Goal: Task Accomplishment & Management: Complete application form

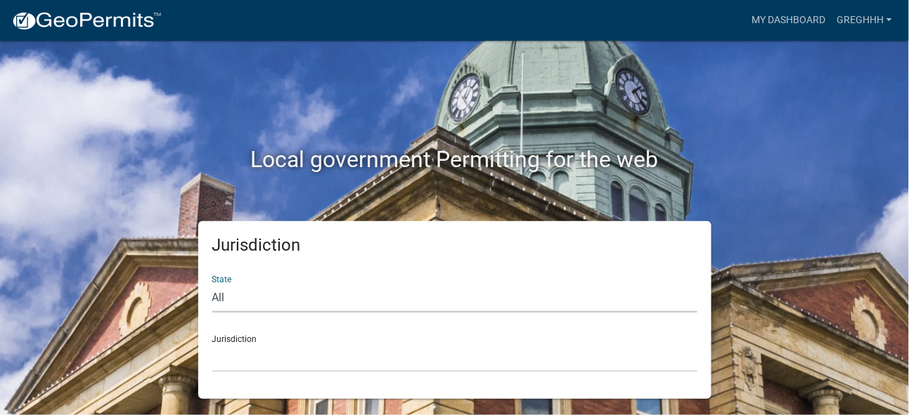
click at [277, 303] on select "All [US_STATE] [US_STATE] [US_STATE] [US_STATE] [US_STATE] [US_STATE] [US_STATE…" at bounding box center [454, 298] width 485 height 29
select select "[US_STATE]"
click at [212, 284] on select "All [US_STATE] [US_STATE] [US_STATE] [US_STATE] [US_STATE] [US_STATE] [US_STATE…" at bounding box center [454, 298] width 485 height 29
click at [271, 338] on div "Jurisdiction [GEOGRAPHIC_DATA], [US_STATE] [GEOGRAPHIC_DATA], [US_STATE] [GEOGR…" at bounding box center [454, 348] width 485 height 48
click at [267, 361] on select "[GEOGRAPHIC_DATA], [US_STATE] [GEOGRAPHIC_DATA], [US_STATE] [GEOGRAPHIC_DATA], …" at bounding box center [454, 358] width 485 height 29
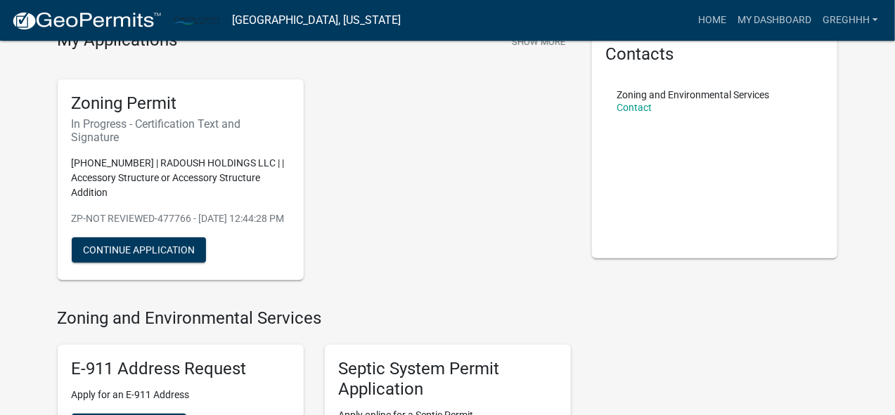
scroll to position [93, 0]
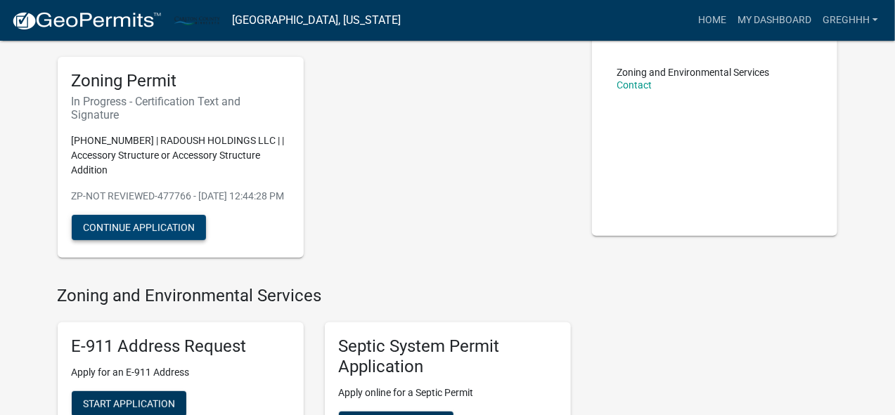
click at [145, 239] on button "Continue Application" at bounding box center [139, 227] width 134 height 25
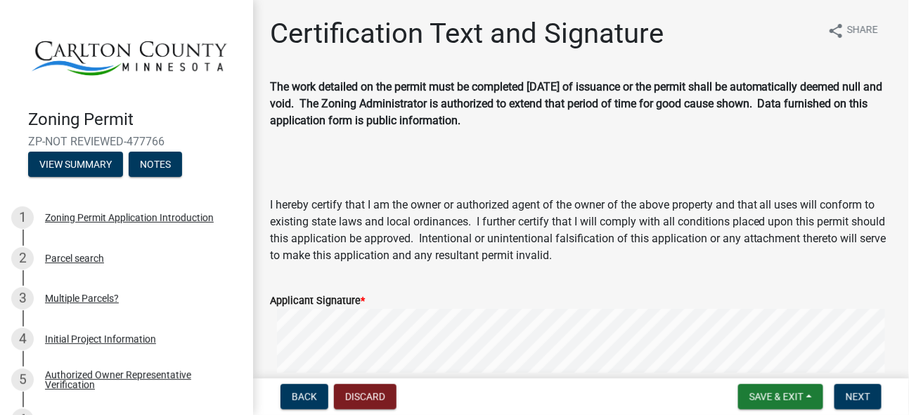
click at [436, 381] on wm-app "Zoning Permit ZP-NOT REVIEWED-477766 View Summary Notes 1 Zoning Permit Applica…" at bounding box center [454, 207] width 909 height 415
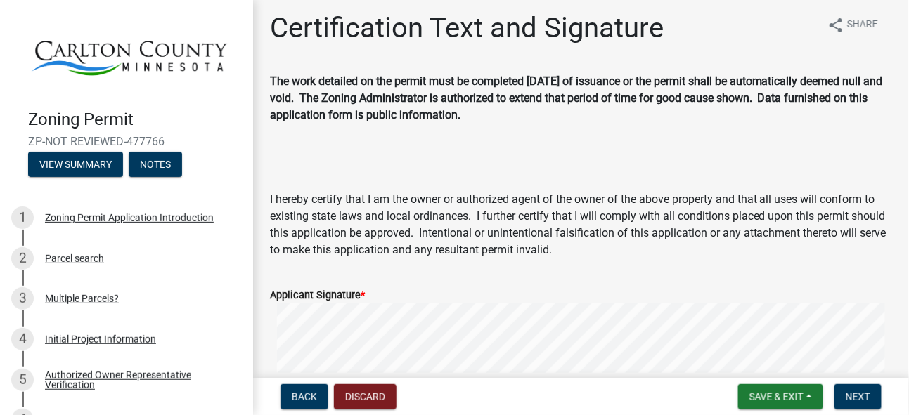
click at [482, 361] on form "Applicant Signature * Clear" at bounding box center [581, 353] width 622 height 167
click at [769, 400] on span "Save & Exit" at bounding box center [776, 396] width 54 height 11
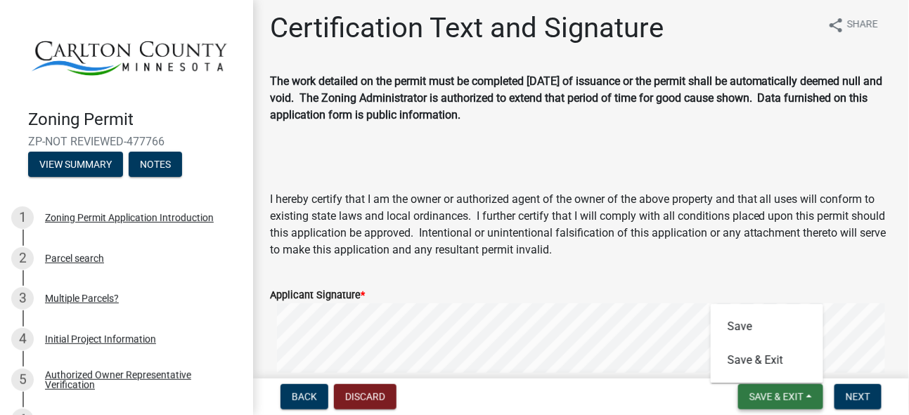
click at [776, 394] on span "Save & Exit" at bounding box center [776, 396] width 54 height 11
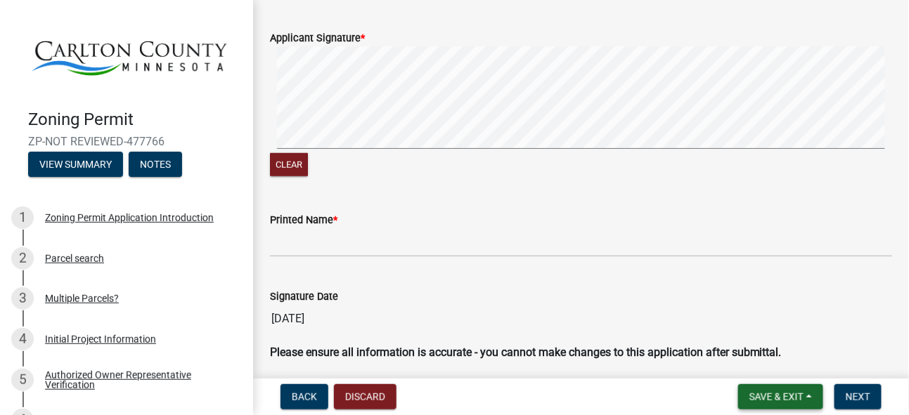
scroll to position [287, 0]
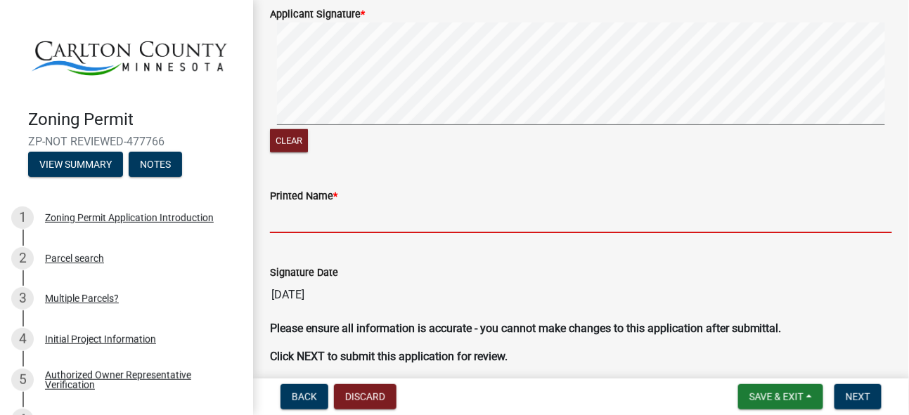
click at [316, 223] on input "Printed Name *" at bounding box center [581, 219] width 622 height 29
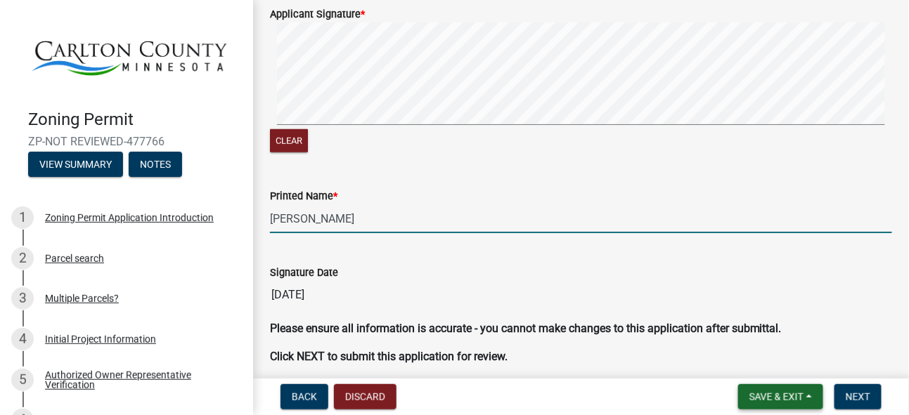
type input "[PERSON_NAME]"
click at [785, 392] on span "Save & Exit" at bounding box center [776, 396] width 54 height 11
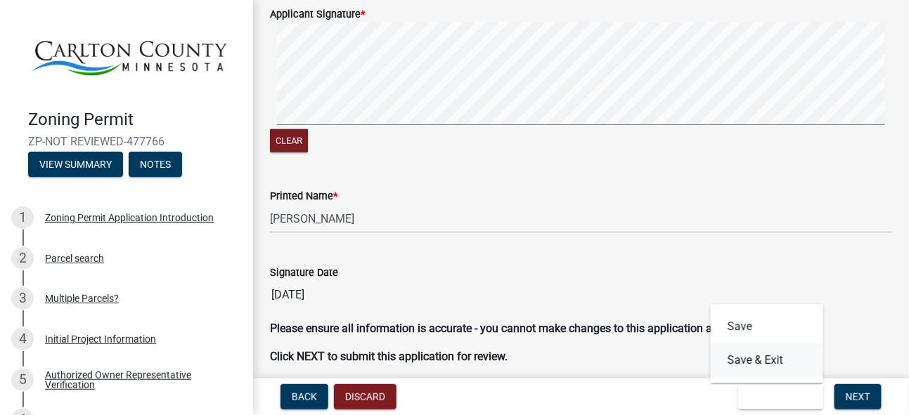
click at [760, 362] on button "Save & Exit" at bounding box center [767, 361] width 112 height 34
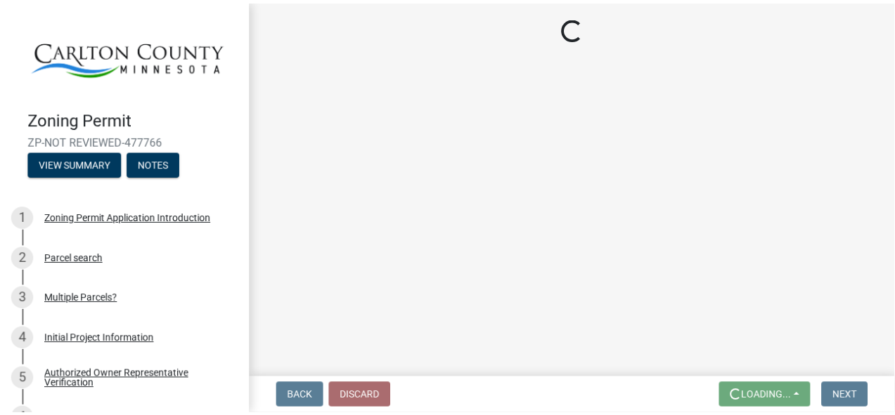
scroll to position [0, 0]
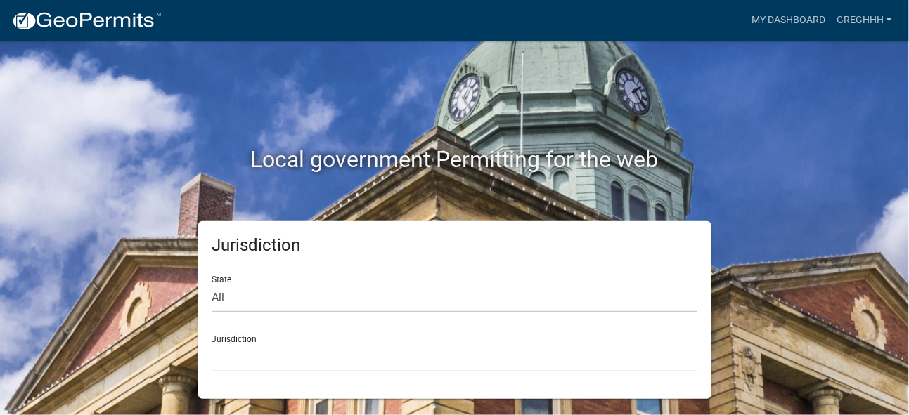
click at [812, 136] on div "Local government Permitting for the web" at bounding box center [454, 131] width 801 height 180
click at [853, 21] on link "GregHHH" at bounding box center [864, 20] width 67 height 27
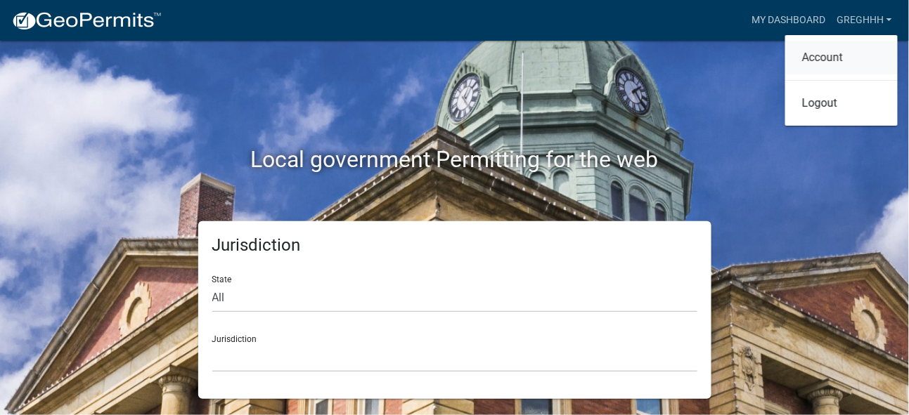
click at [829, 57] on link "Account" at bounding box center [841, 58] width 112 height 34
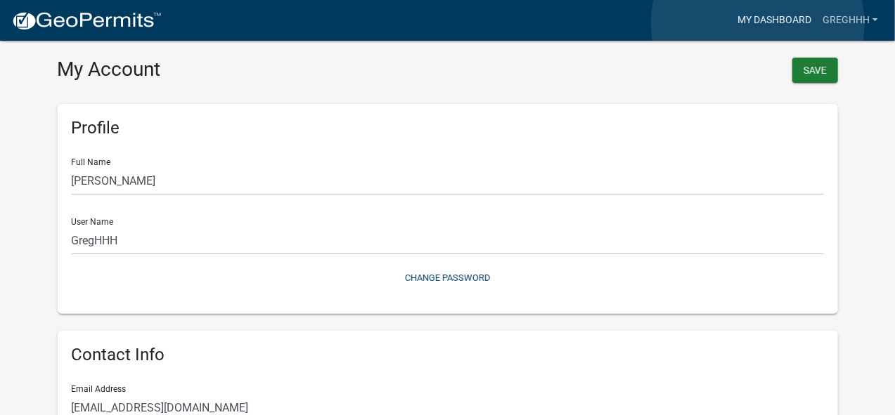
click at [758, 24] on link "My Dashboard" at bounding box center [774, 20] width 85 height 27
